Goal: Entertainment & Leisure: Consume media (video, audio)

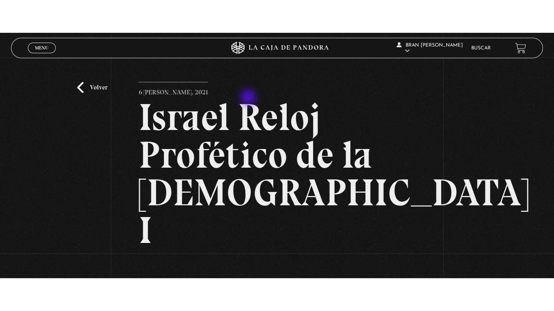
scroll to position [126, 0]
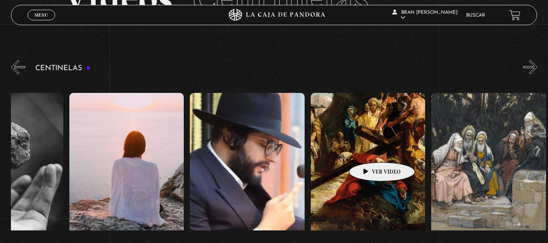
scroll to position [0, 13328]
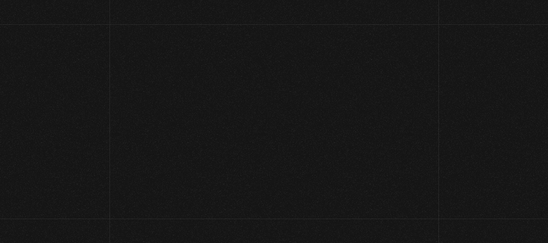
scroll to position [116, 0]
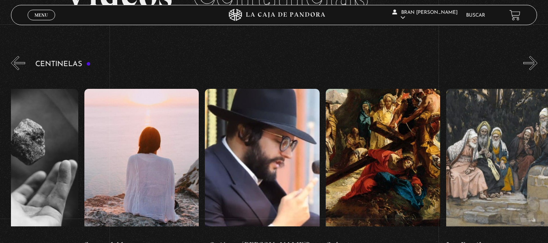
scroll to position [0, 13328]
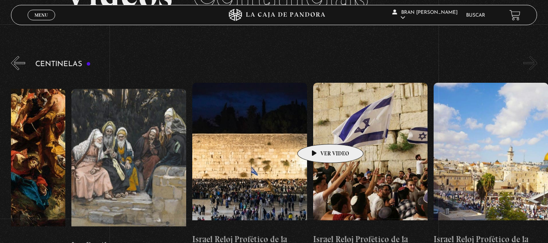
click at [317, 132] on figure at bounding box center [370, 156] width 115 height 146
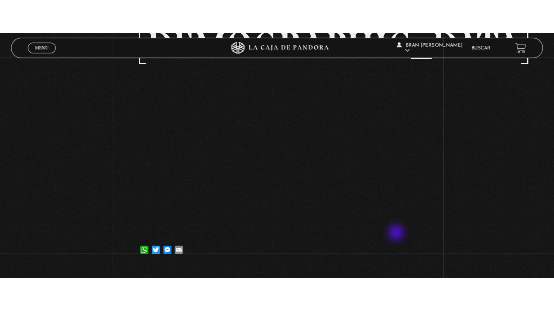
scroll to position [148, 0]
